Goal: Task Accomplishment & Management: Use online tool/utility

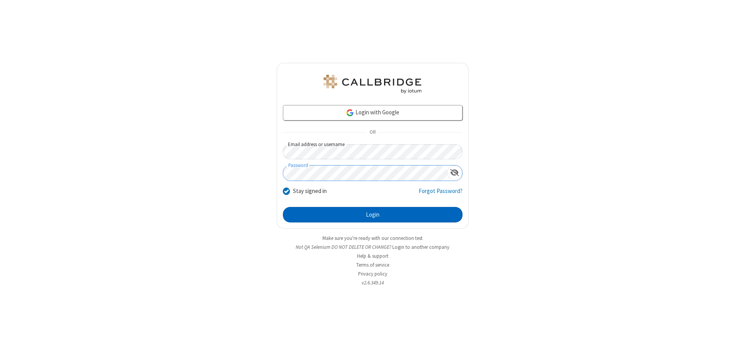
click at [372, 215] on button "Login" at bounding box center [373, 215] width 180 height 16
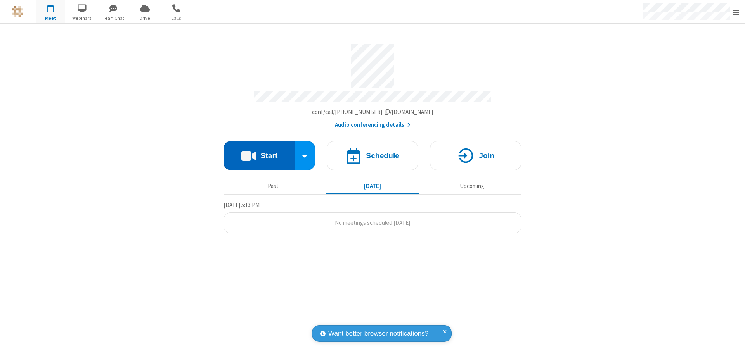
click at [259, 152] on button "Start" at bounding box center [259, 155] width 72 height 29
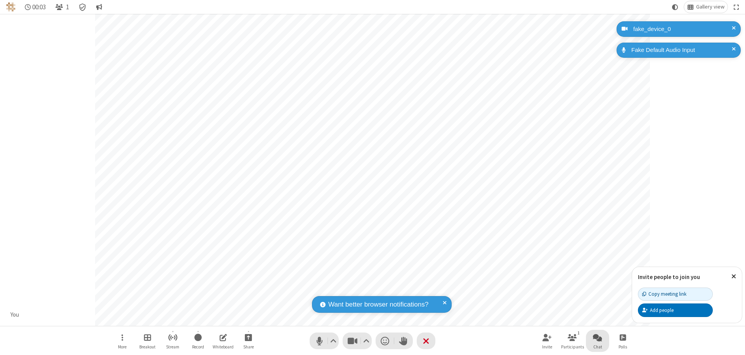
click at [597, 337] on span "Open chat" at bounding box center [597, 338] width 9 height 10
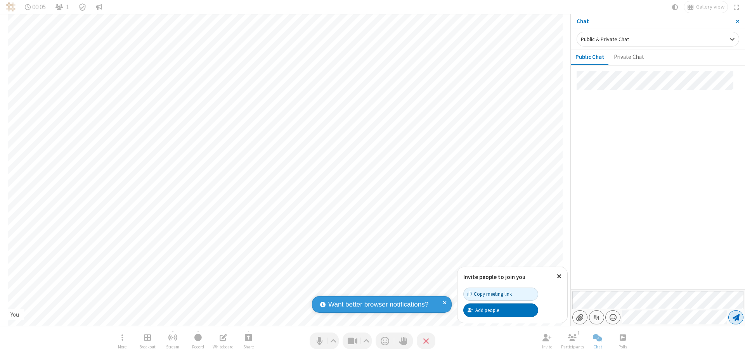
click at [735, 318] on span "Send message" at bounding box center [735, 318] width 7 height 8
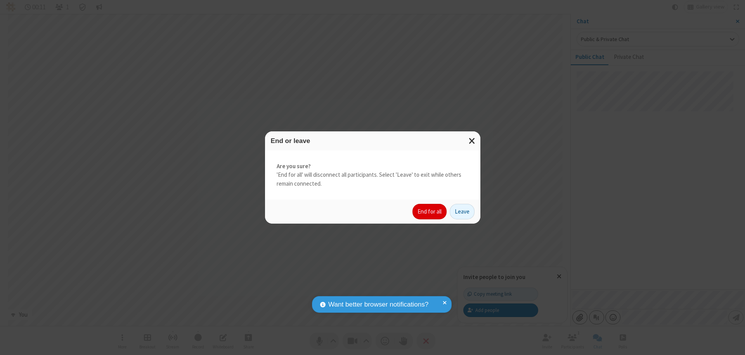
click at [430, 212] on button "End for all" at bounding box center [429, 212] width 34 height 16
